Goal: Task Accomplishment & Management: Use online tool/utility

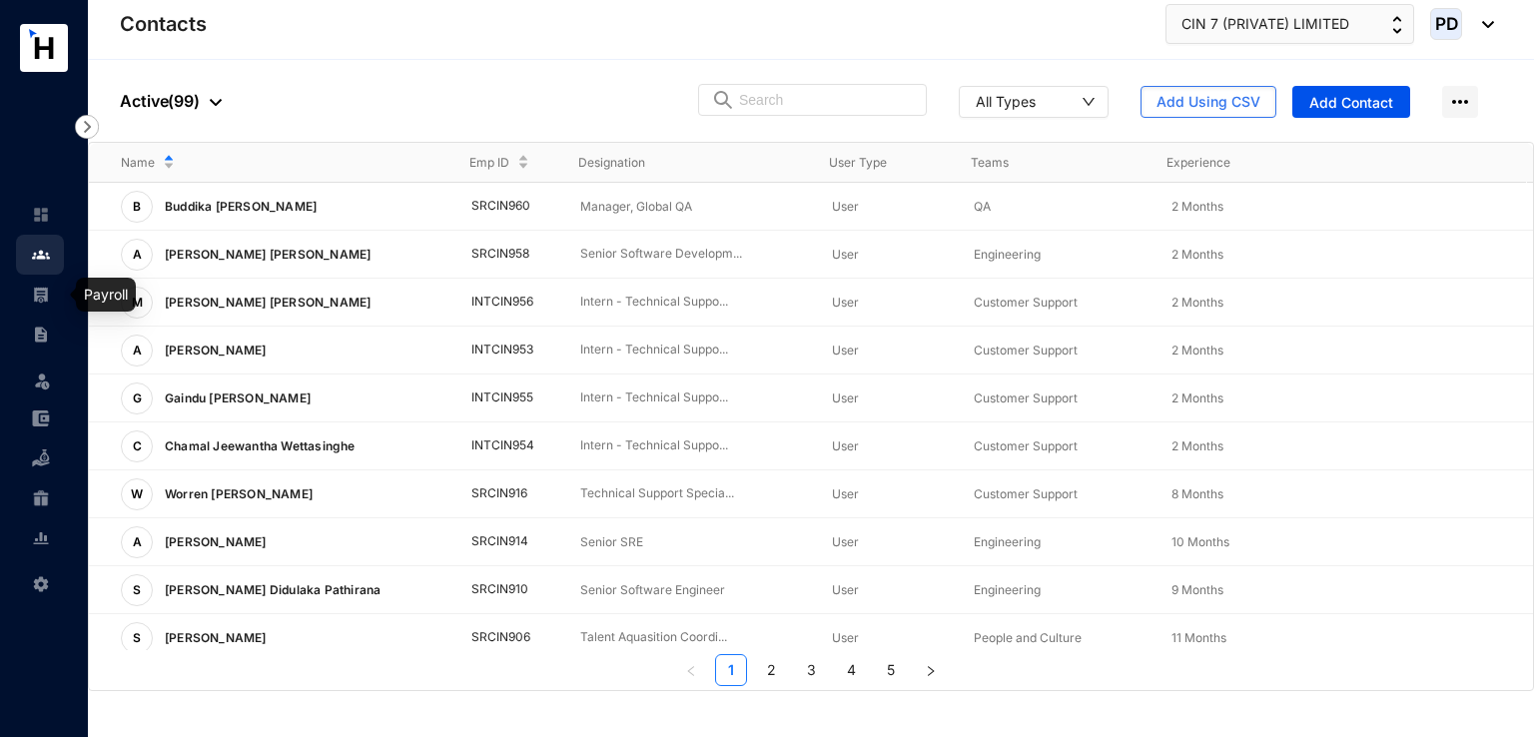
click at [34, 295] on img at bounding box center [41, 295] width 18 height 18
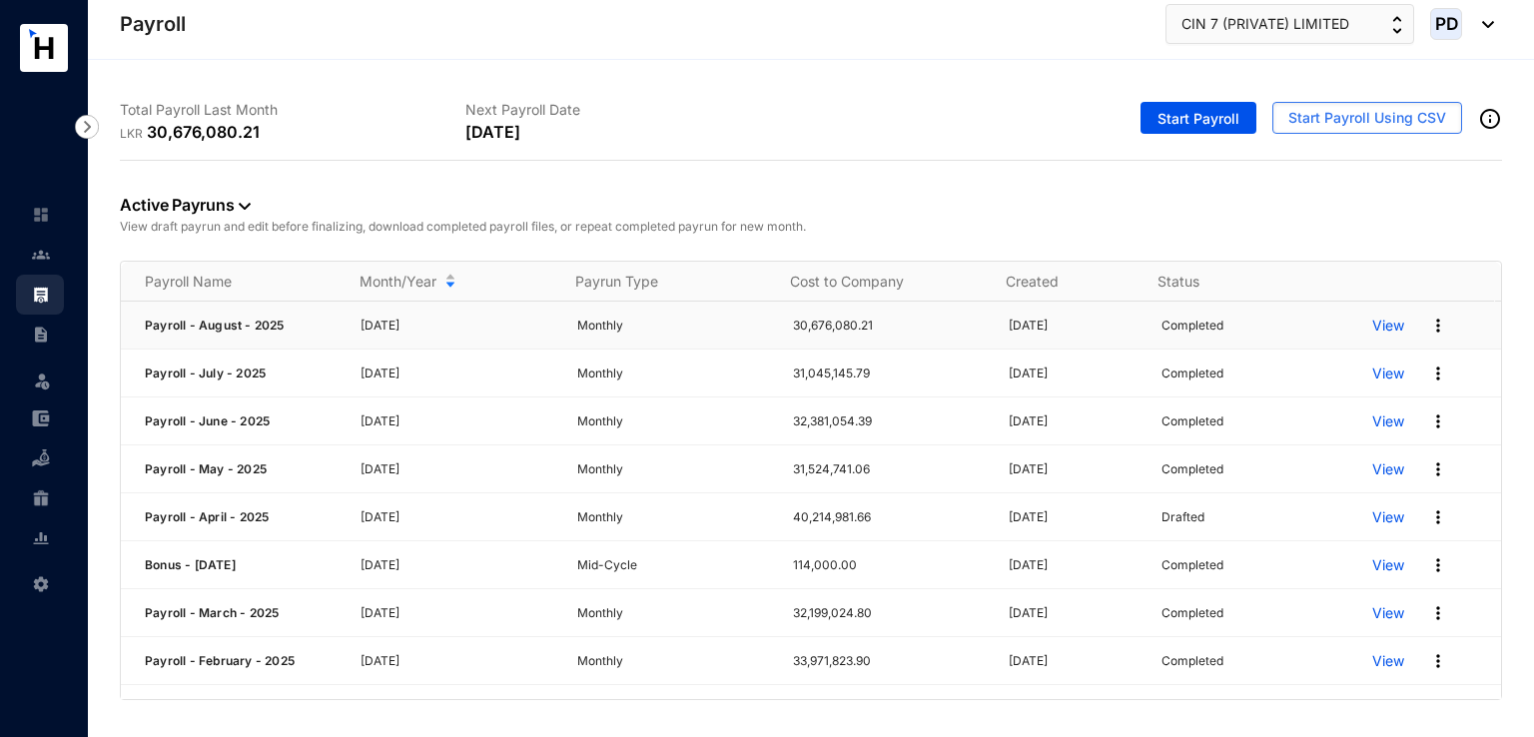
click at [1379, 330] on p "View" at bounding box center [1389, 326] width 32 height 20
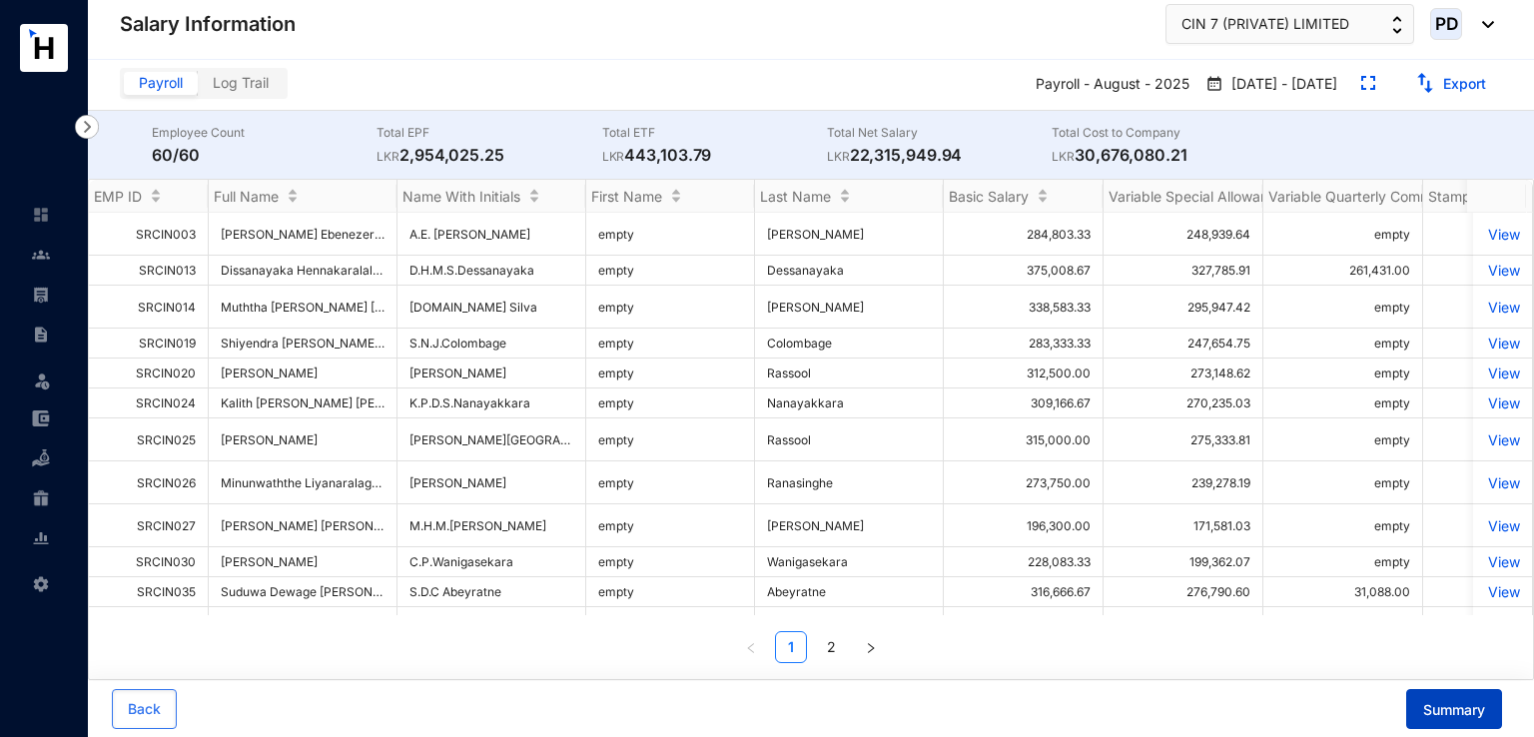
click at [1459, 703] on span "Summary" at bounding box center [1455, 710] width 62 height 20
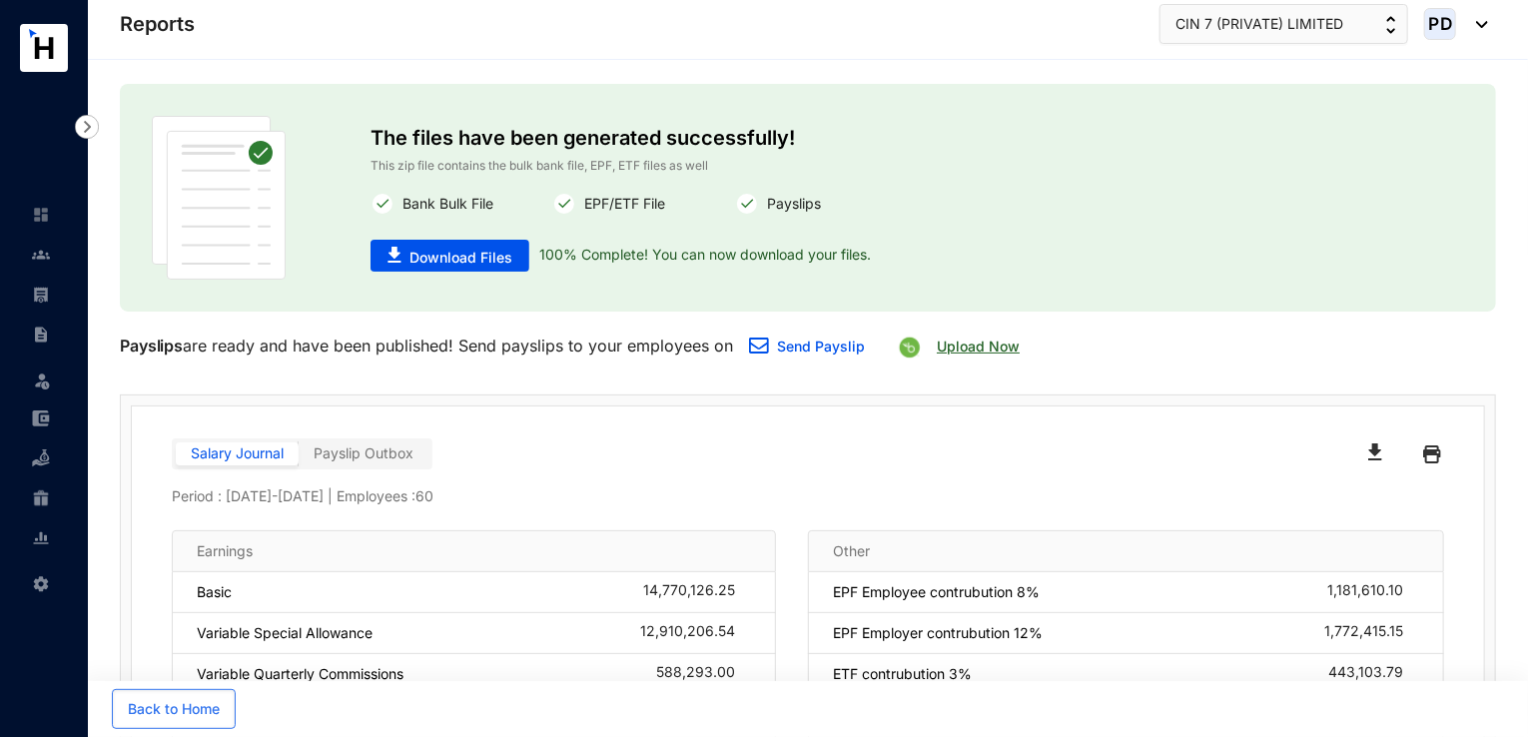
click at [973, 340] on link "Upload Now" at bounding box center [978, 346] width 83 height 17
